Goal: Task Accomplishment & Management: Manage account settings

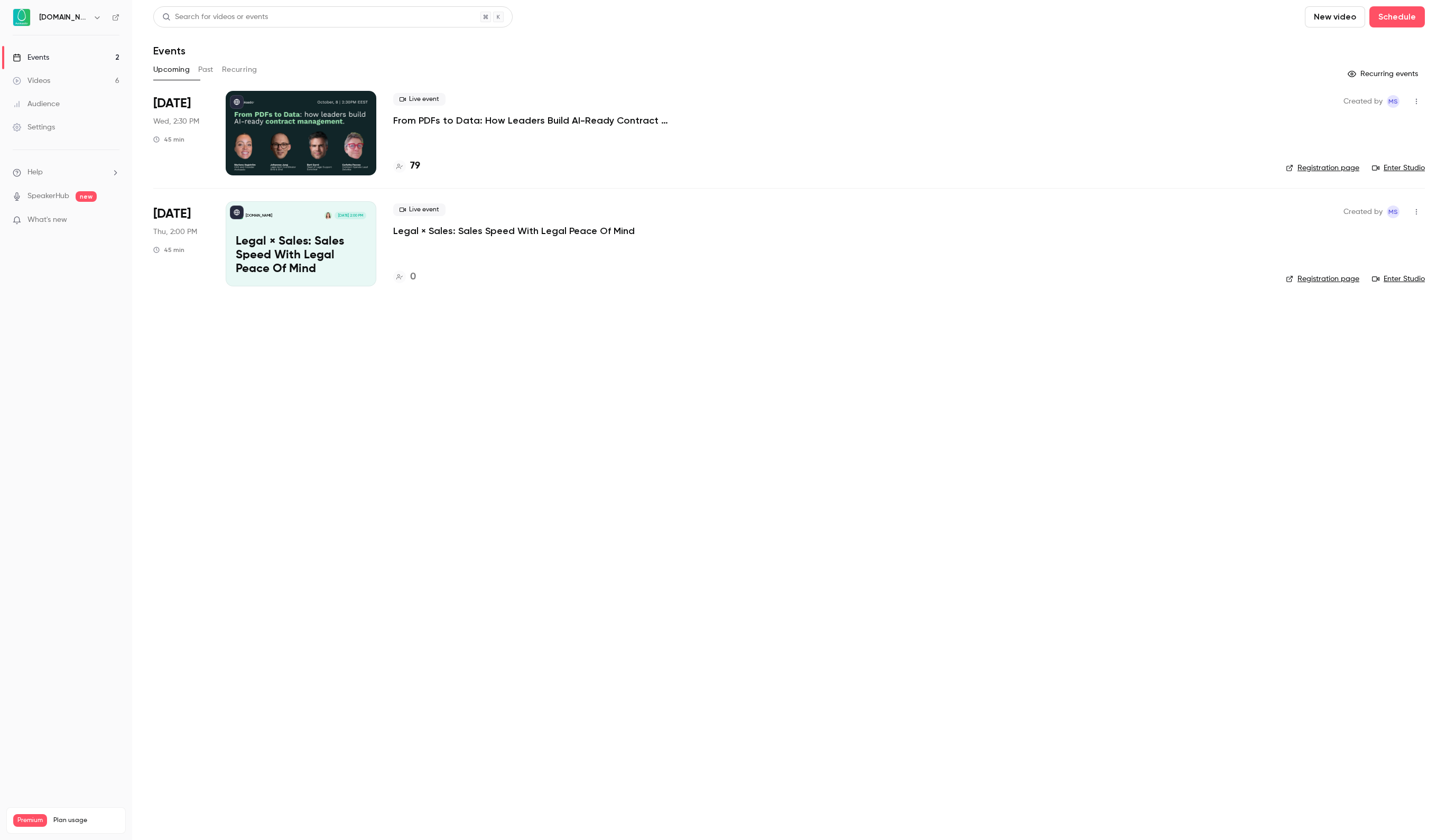
click at [311, 115] on div at bounding box center [301, 133] width 150 height 85
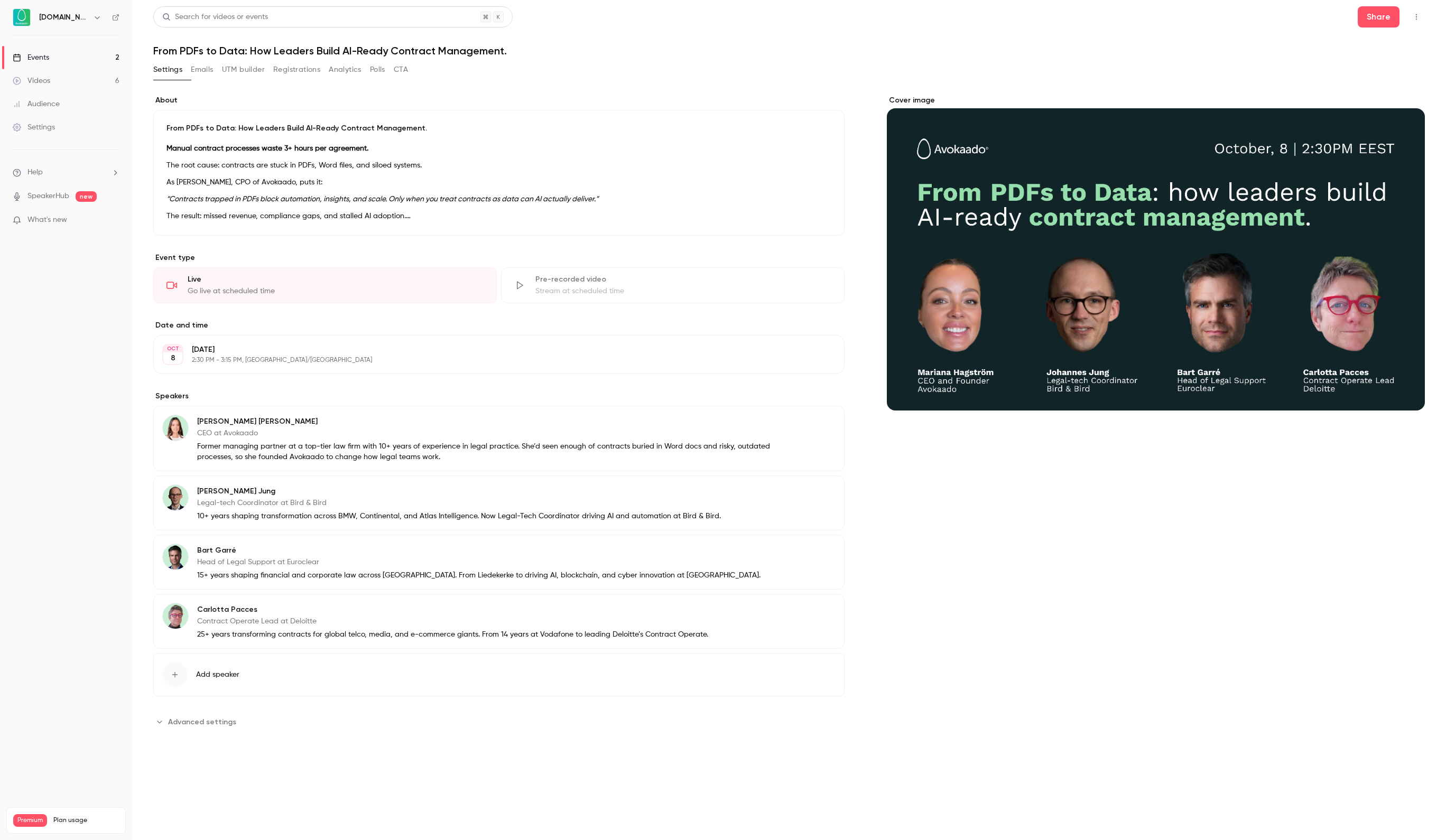
click at [303, 74] on button "Registrations" at bounding box center [297, 70] width 47 height 17
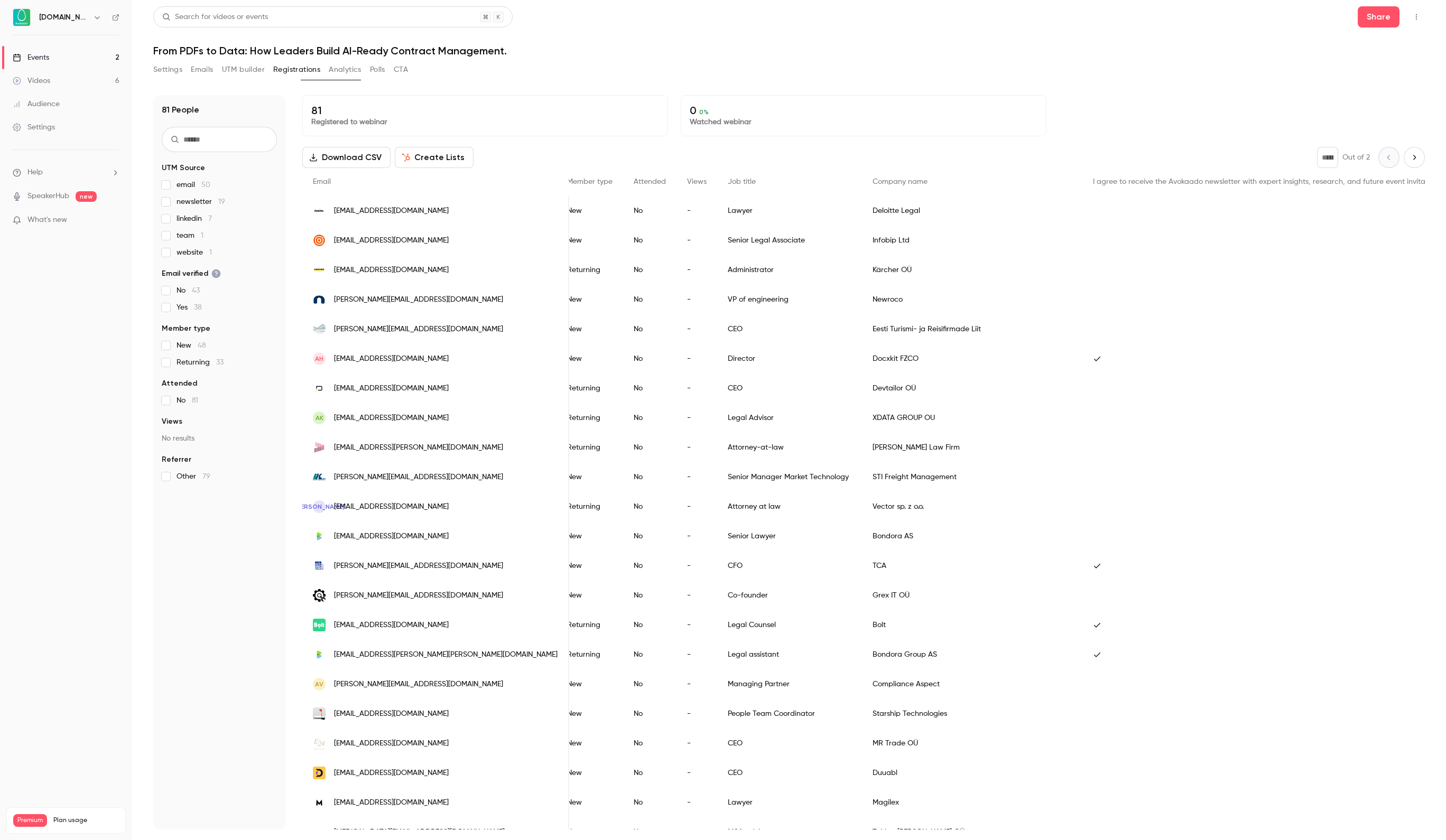
scroll to position [0, 216]
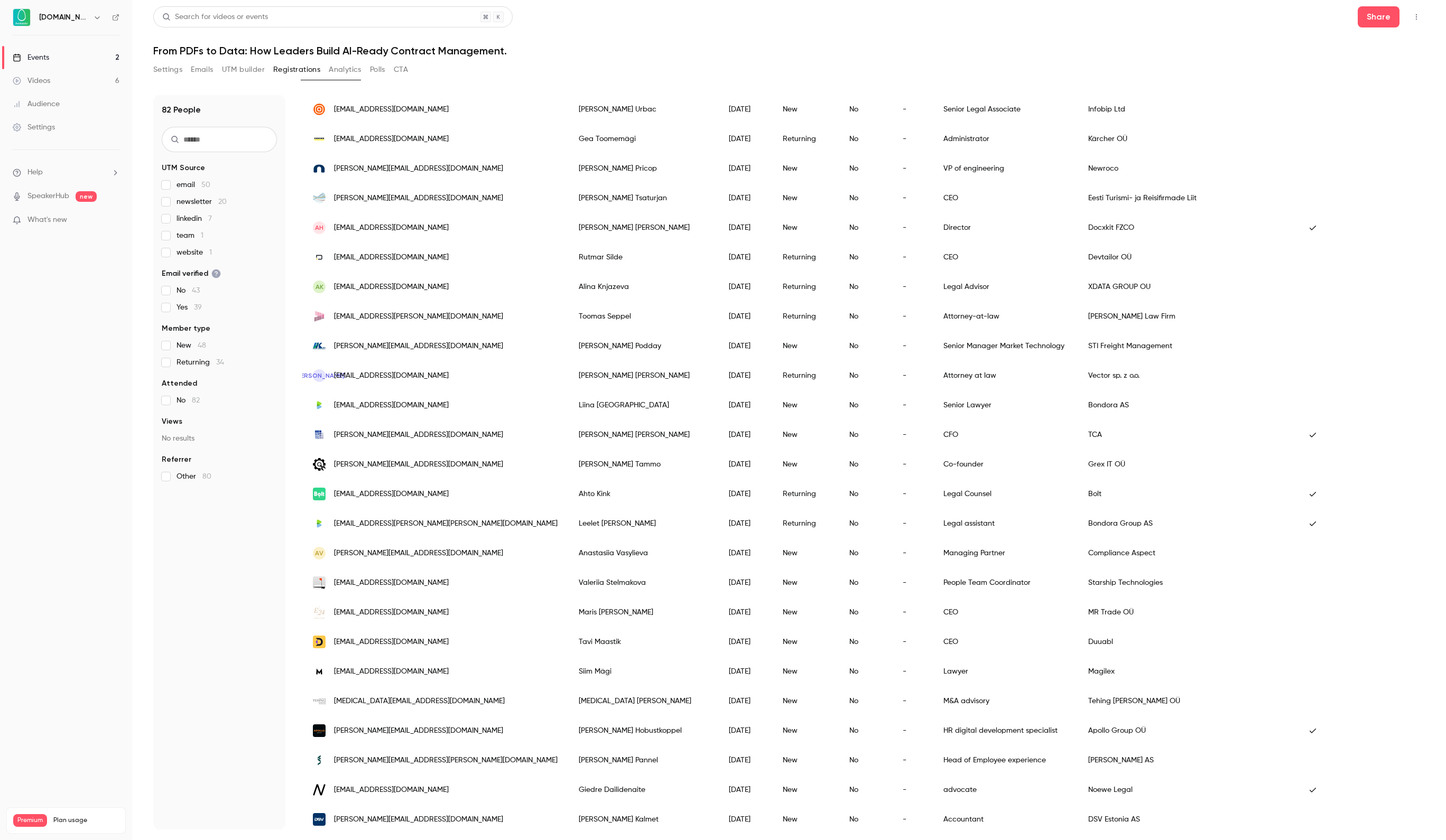
scroll to position [162, 0]
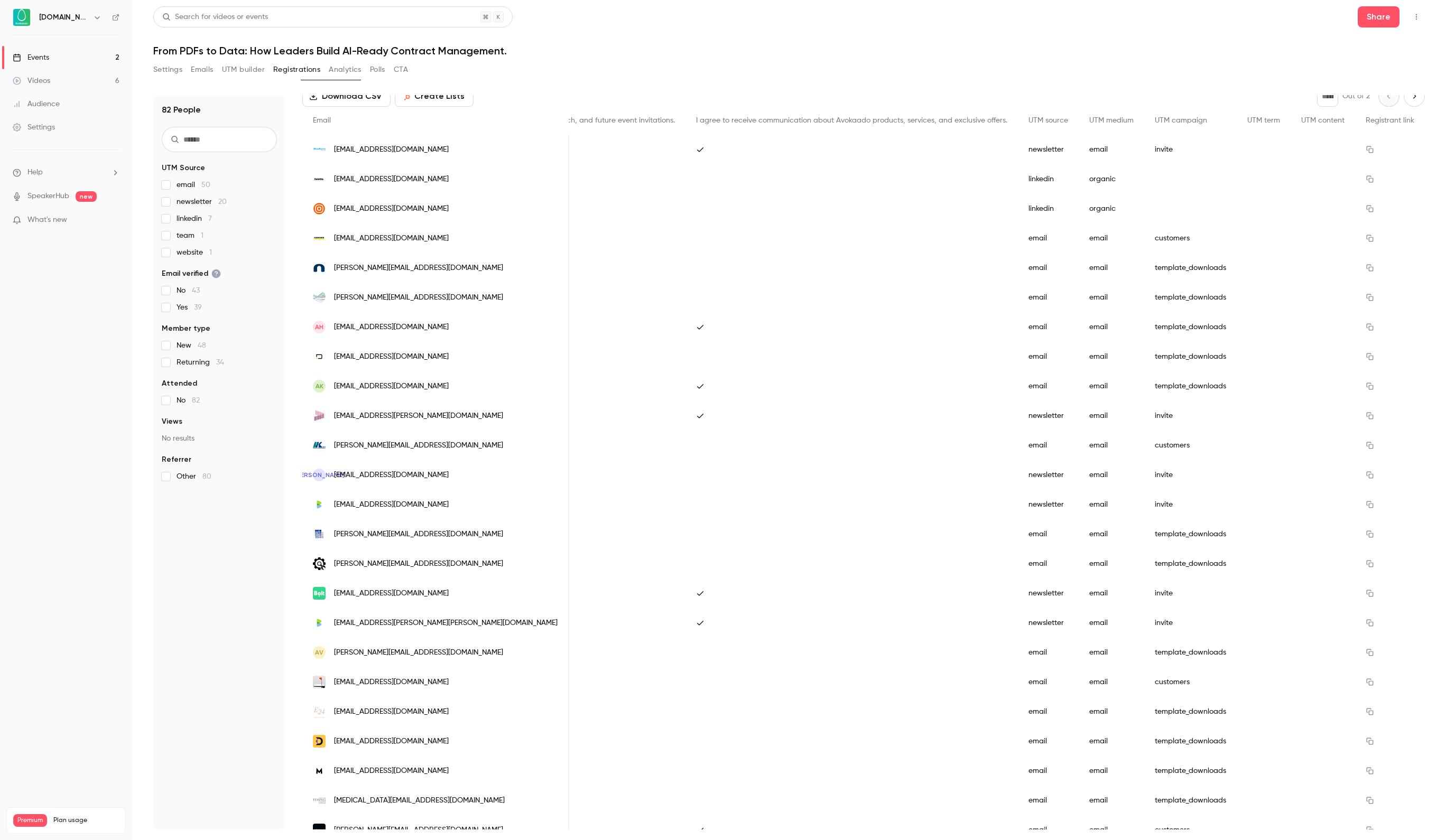
scroll to position [62, 0]
